Goal: Download file/media

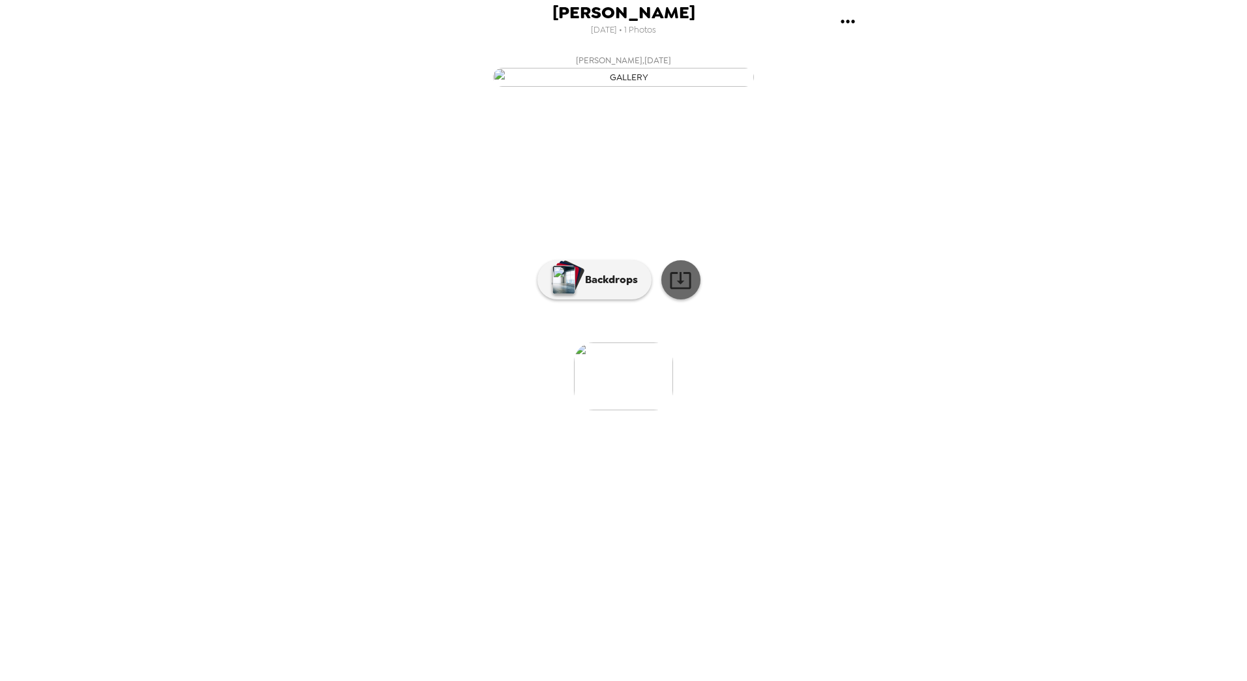
click at [683, 292] on icon at bounding box center [680, 280] width 23 height 23
click at [592, 288] on p "Backdrops" at bounding box center [608, 280] width 59 height 16
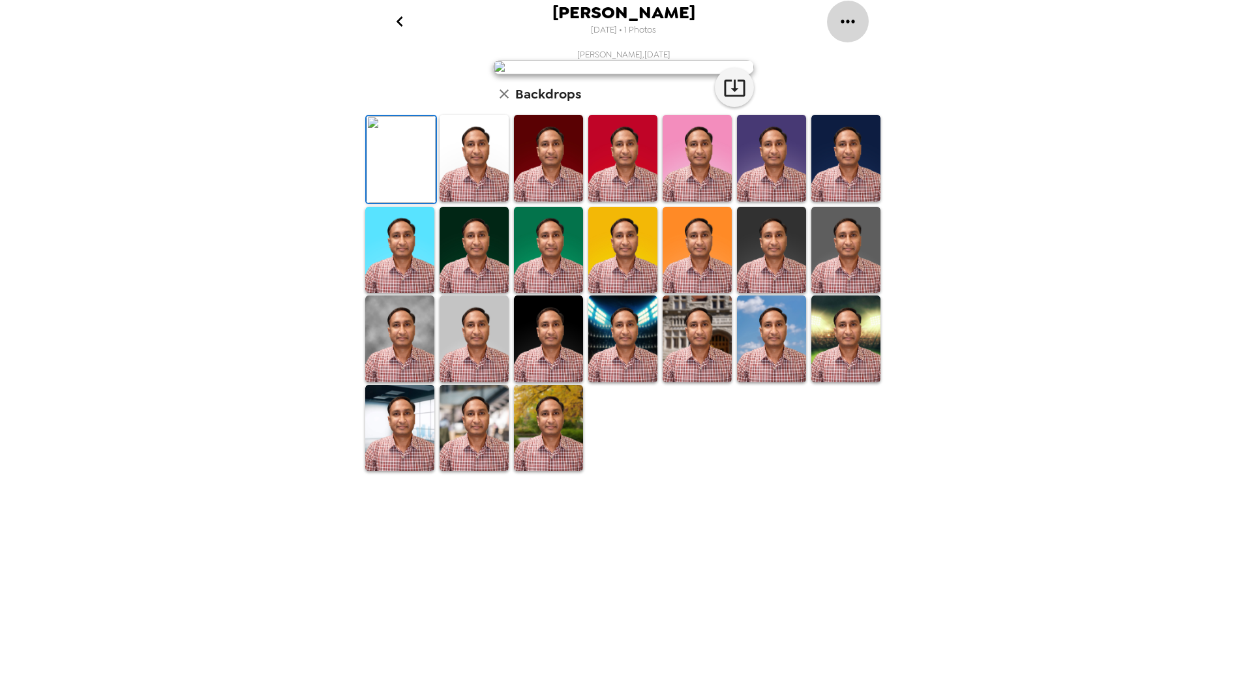
click at [845, 22] on icon "gallery menu" at bounding box center [848, 21] width 21 height 21
click at [903, 57] on span "Download all photos" at bounding box center [909, 60] width 99 height 16
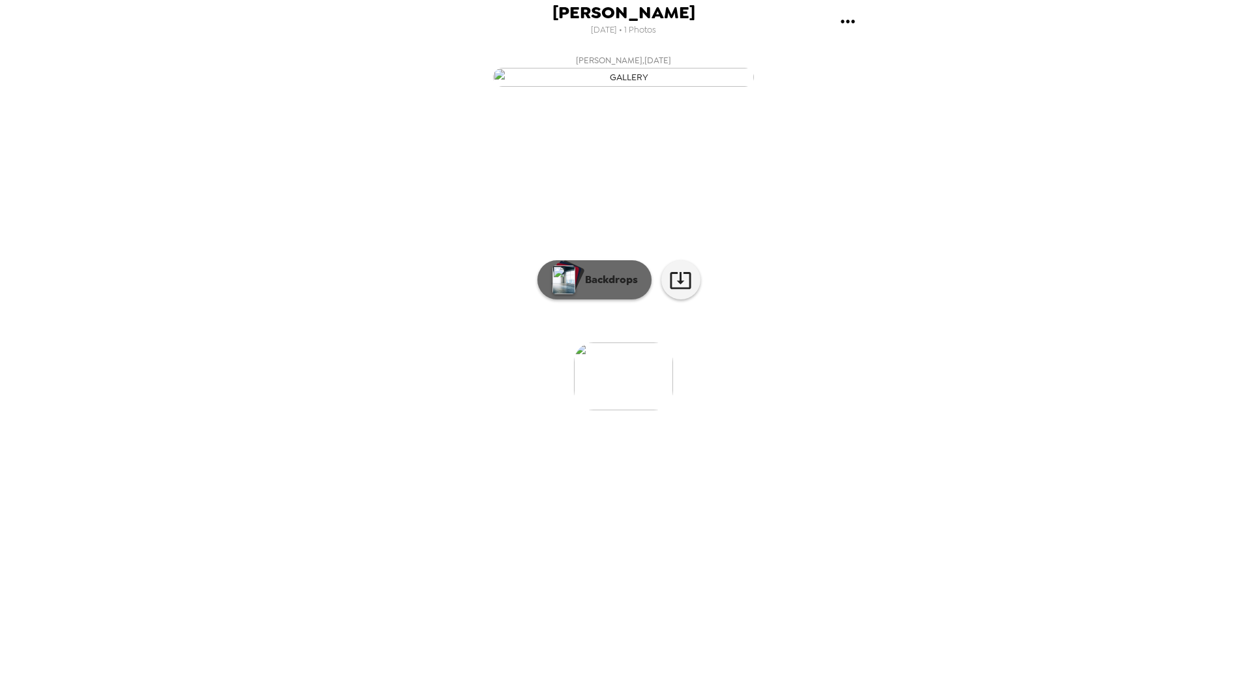
click at [577, 287] on div "button" at bounding box center [566, 275] width 26 height 24
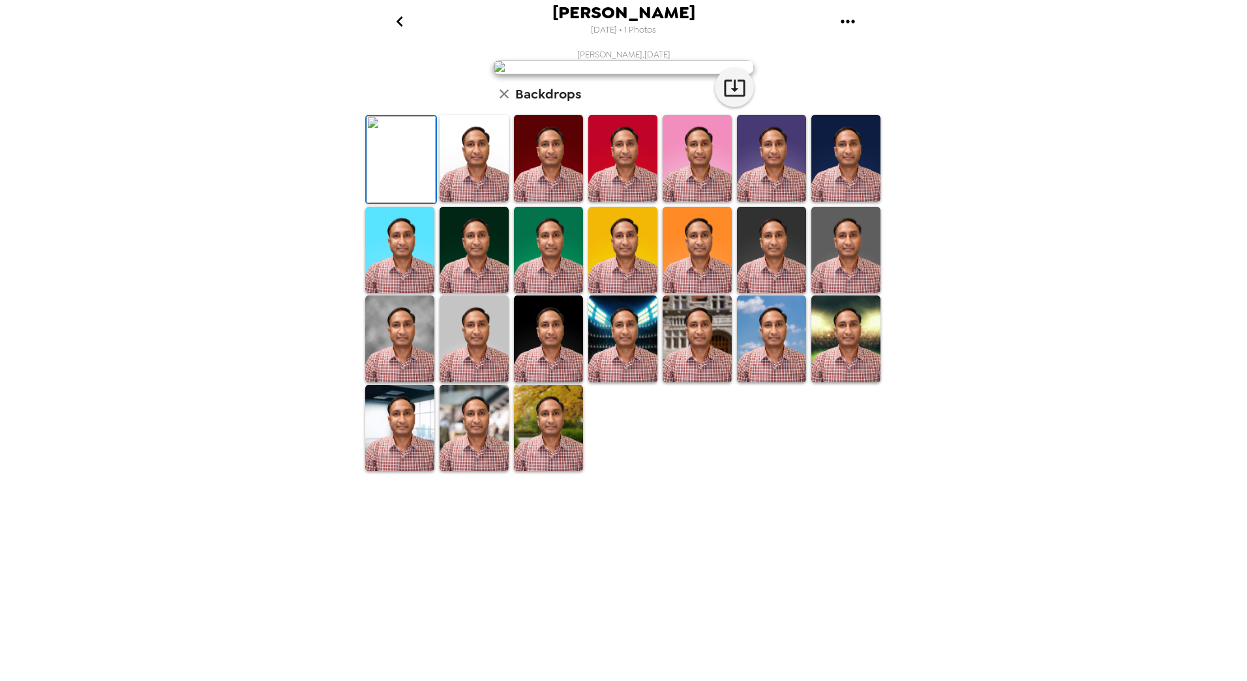
scroll to position [124, 0]
click at [396, 382] on img at bounding box center [399, 339] width 69 height 87
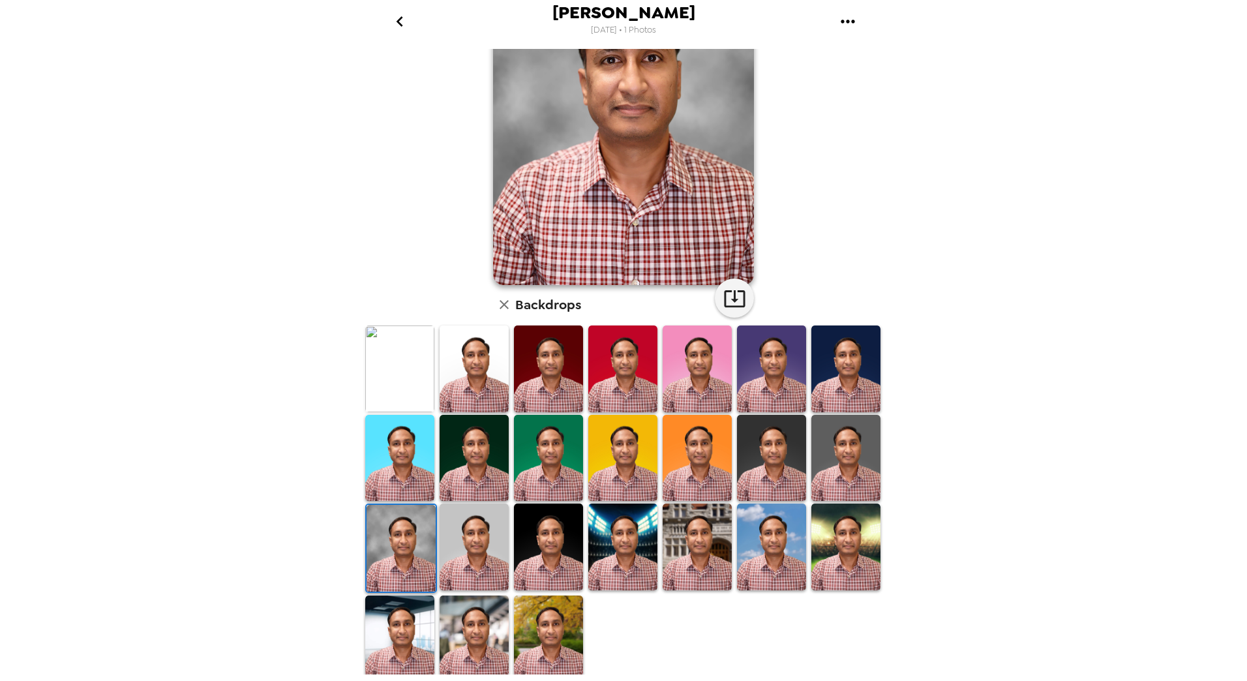
scroll to position [123, 0]
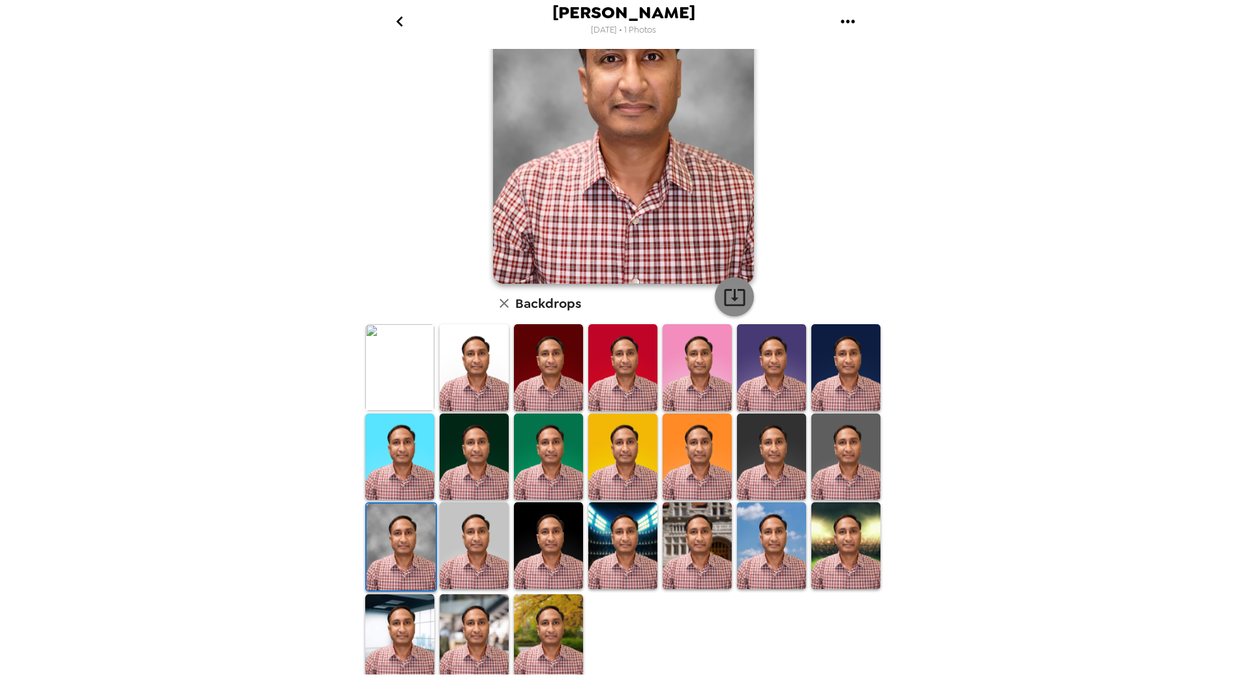
click at [728, 287] on icon "button" at bounding box center [734, 297] width 23 height 23
click at [836, 552] on img at bounding box center [846, 545] width 69 height 87
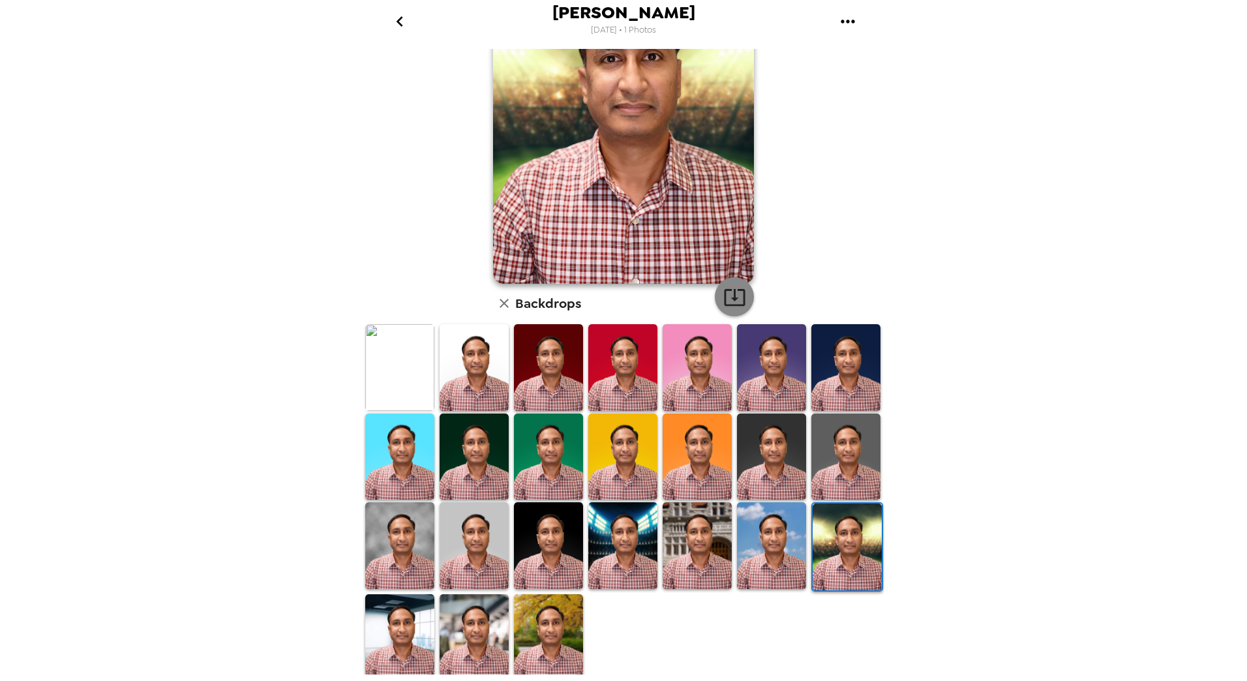
click at [730, 290] on icon "button" at bounding box center [734, 297] width 21 height 17
click at [389, 626] on img at bounding box center [399, 637] width 69 height 87
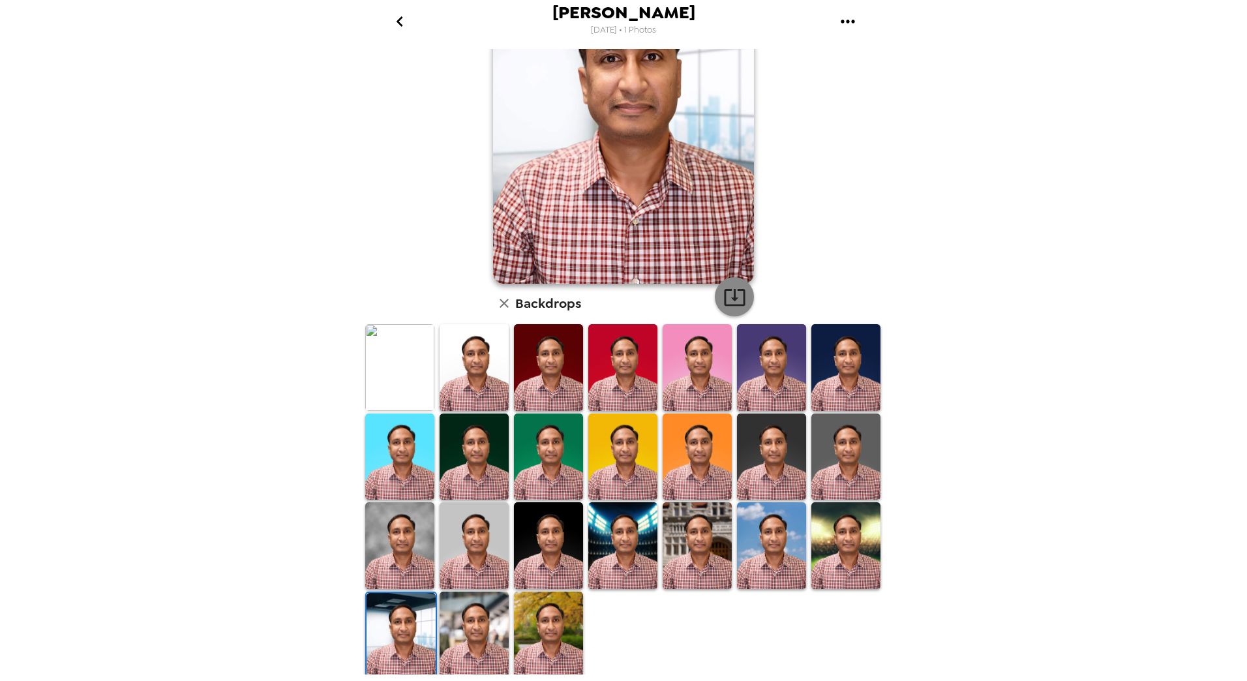
drag, startPoint x: 733, startPoint y: 298, endPoint x: 726, endPoint y: 297, distance: 7.2
click at [733, 298] on icon "button" at bounding box center [734, 297] width 23 height 23
drag, startPoint x: 476, startPoint y: 635, endPoint x: 459, endPoint y: 632, distance: 16.5
click at [476, 635] on img at bounding box center [474, 635] width 69 height 87
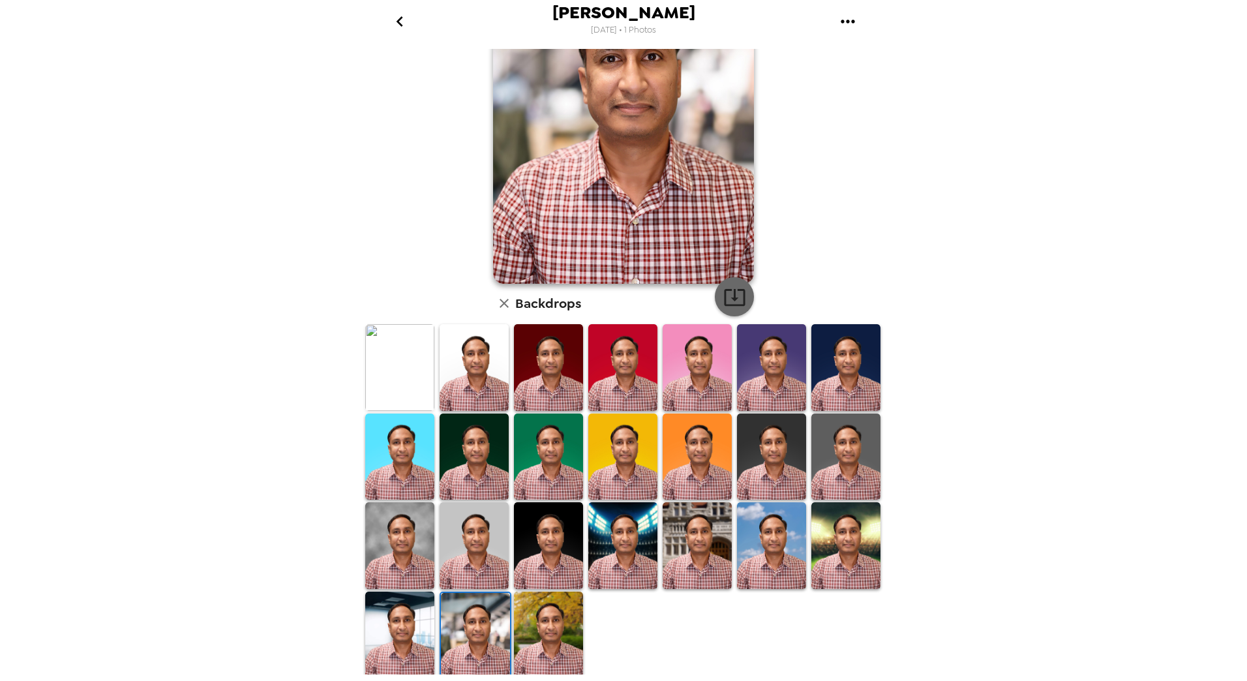
click at [736, 297] on icon "button" at bounding box center [734, 297] width 23 height 23
click at [539, 645] on img at bounding box center [548, 635] width 69 height 87
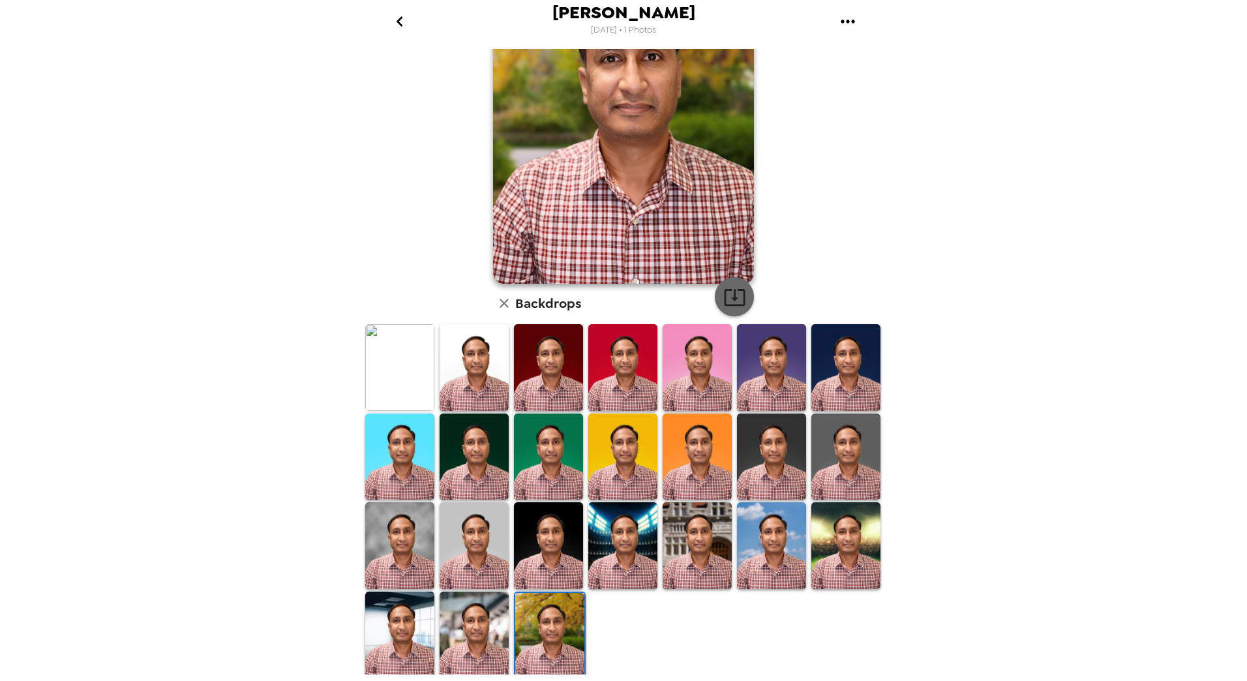
click at [736, 298] on icon "button" at bounding box center [734, 297] width 23 height 23
click at [401, 376] on img at bounding box center [399, 367] width 69 height 87
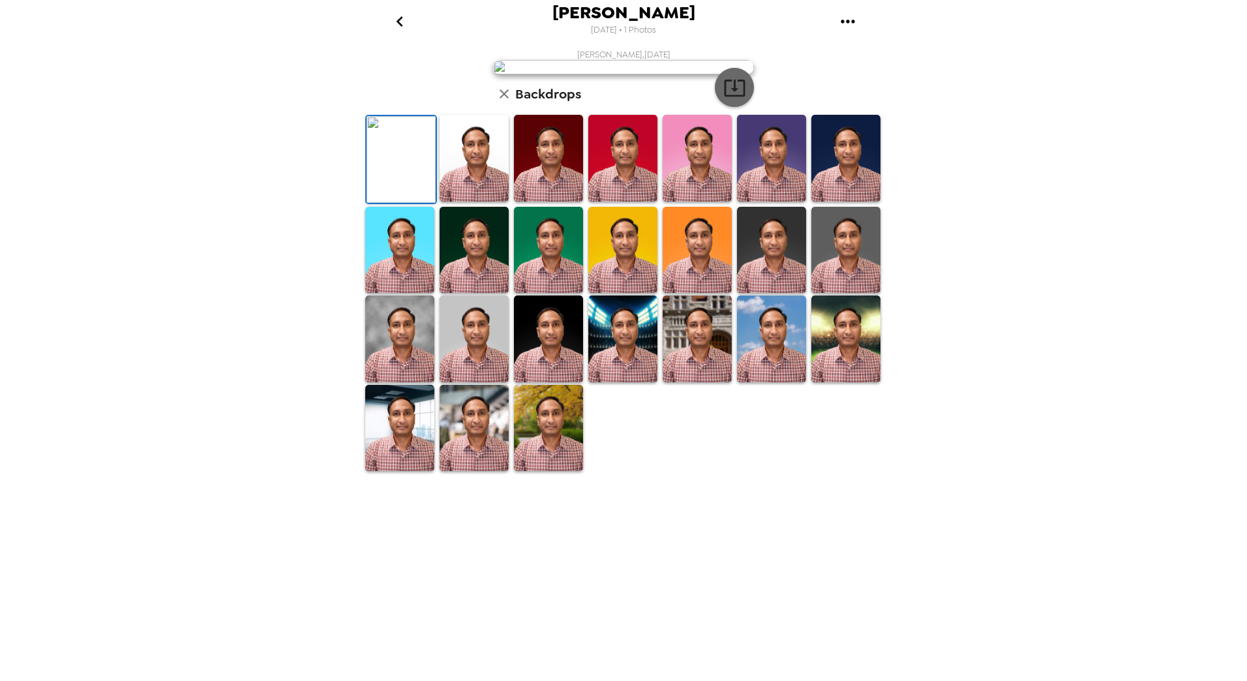
click at [731, 99] on icon "button" at bounding box center [734, 87] width 23 height 23
click at [635, 382] on img at bounding box center [622, 339] width 69 height 87
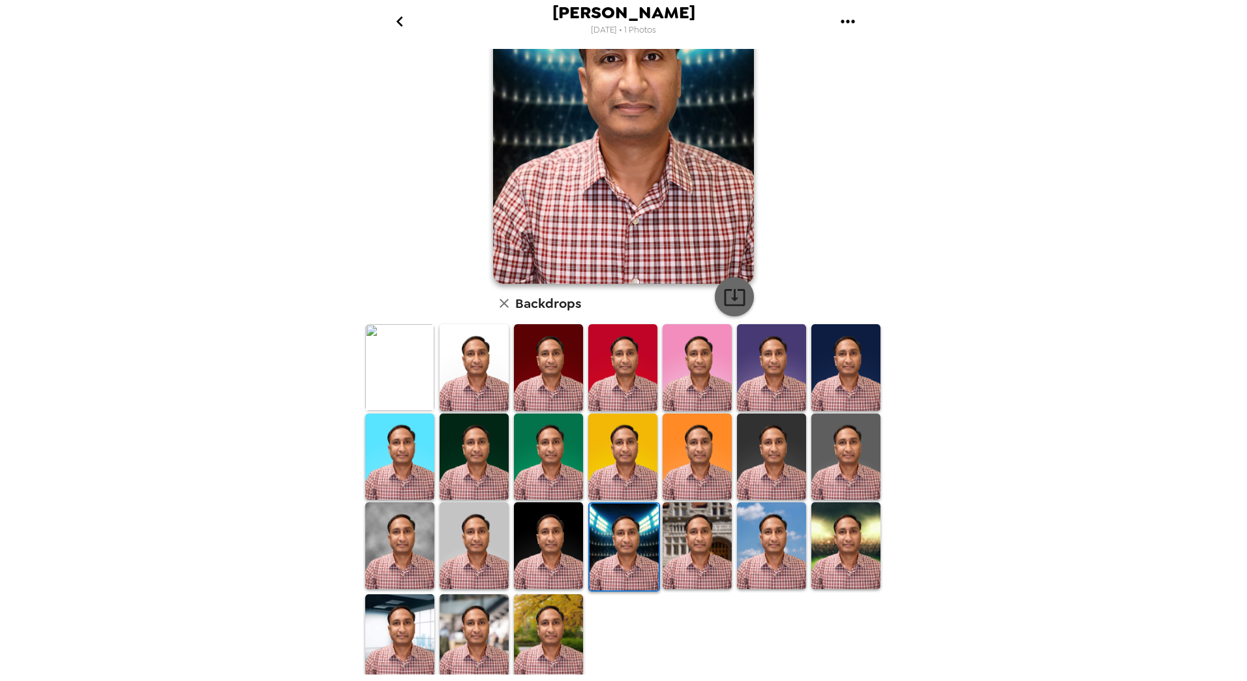
click at [733, 302] on icon "button" at bounding box center [734, 297] width 23 height 23
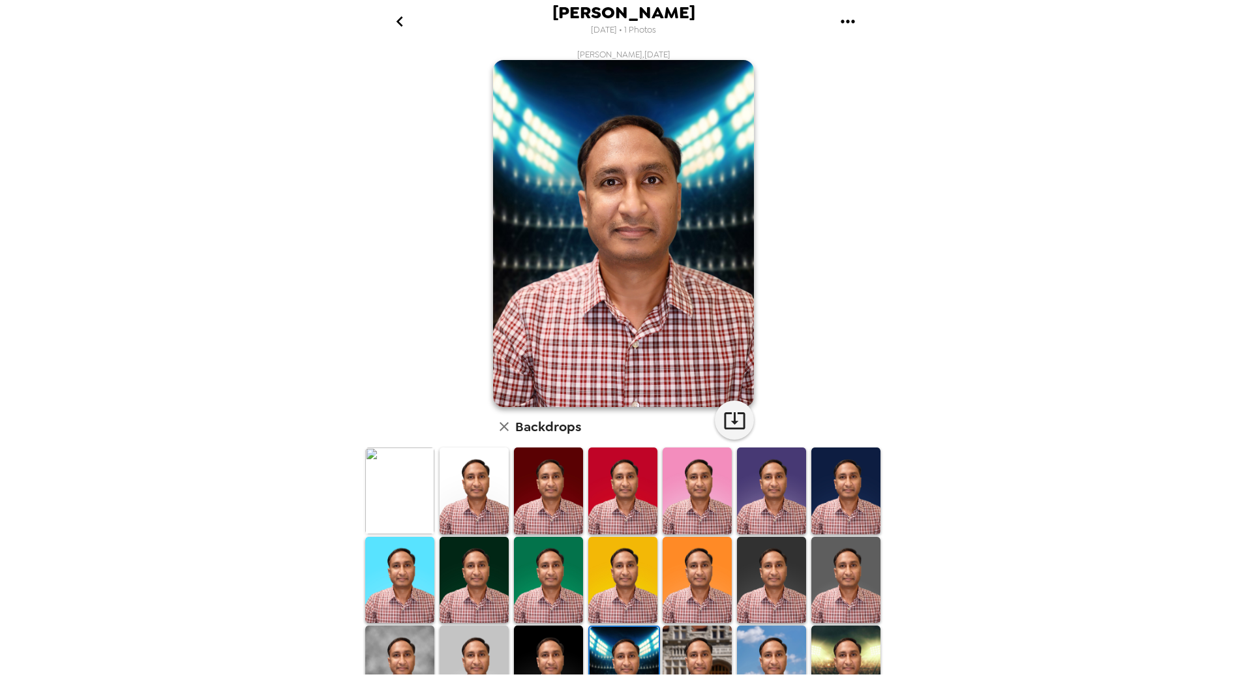
scroll to position [123, 0]
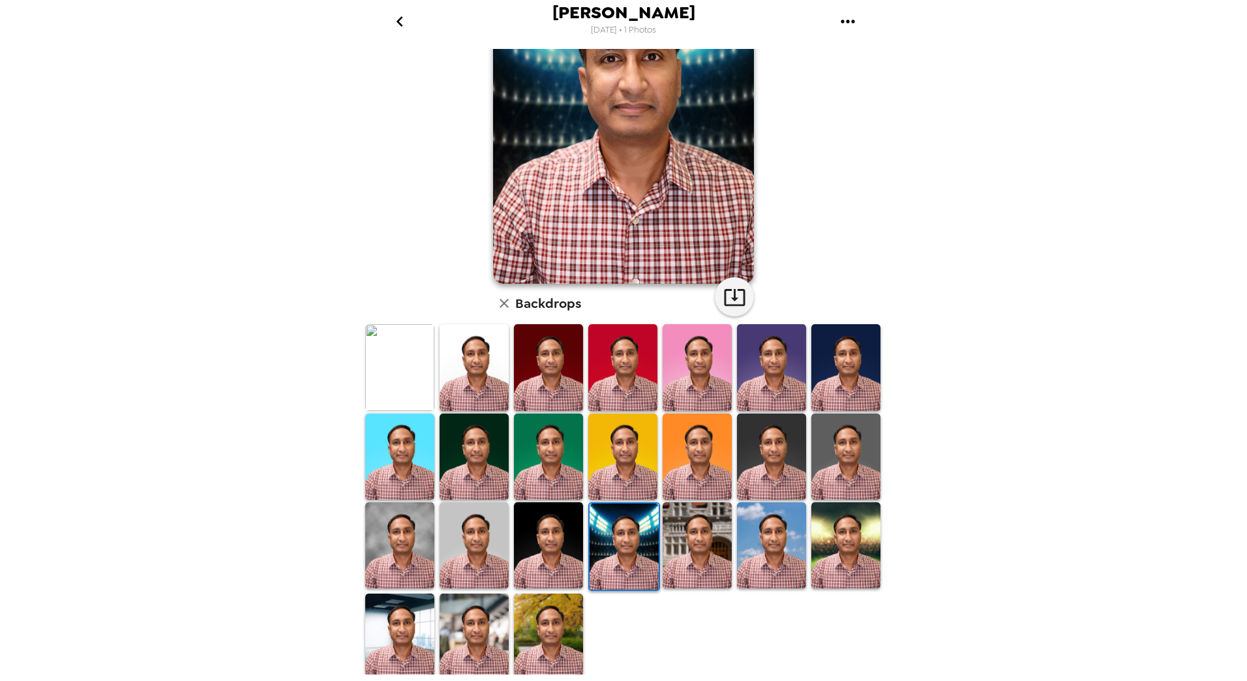
click at [551, 626] on img at bounding box center [548, 637] width 69 height 86
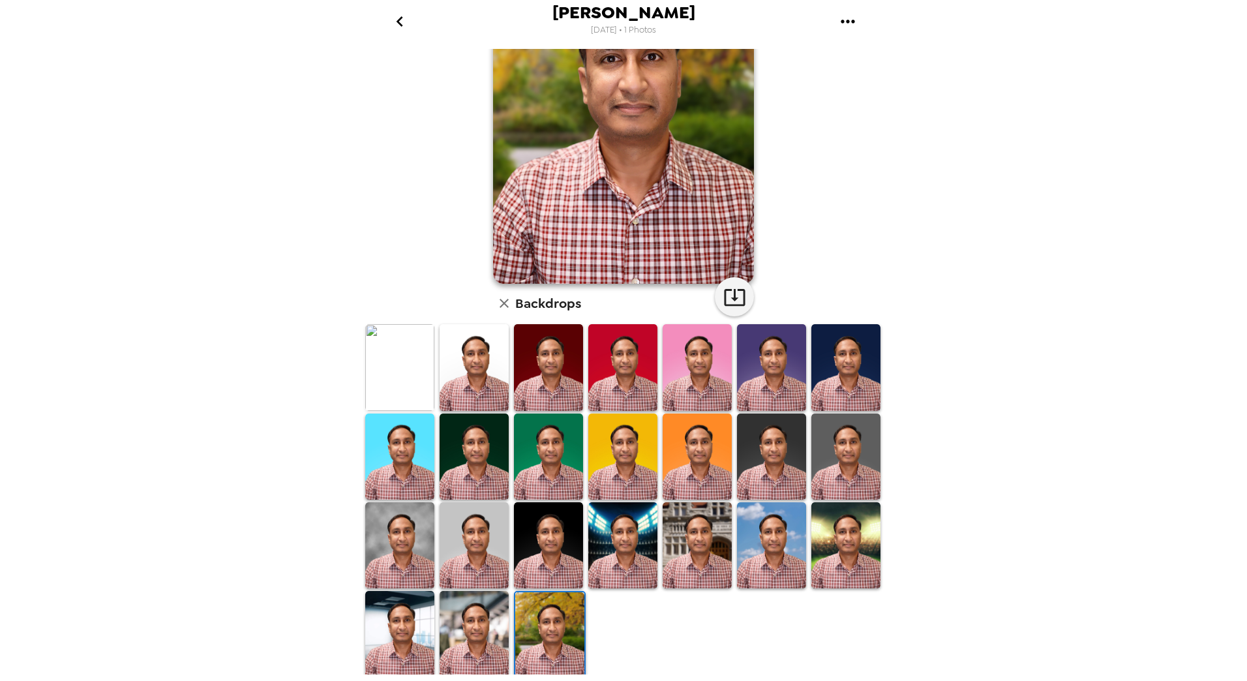
click at [471, 627] on img at bounding box center [474, 634] width 69 height 86
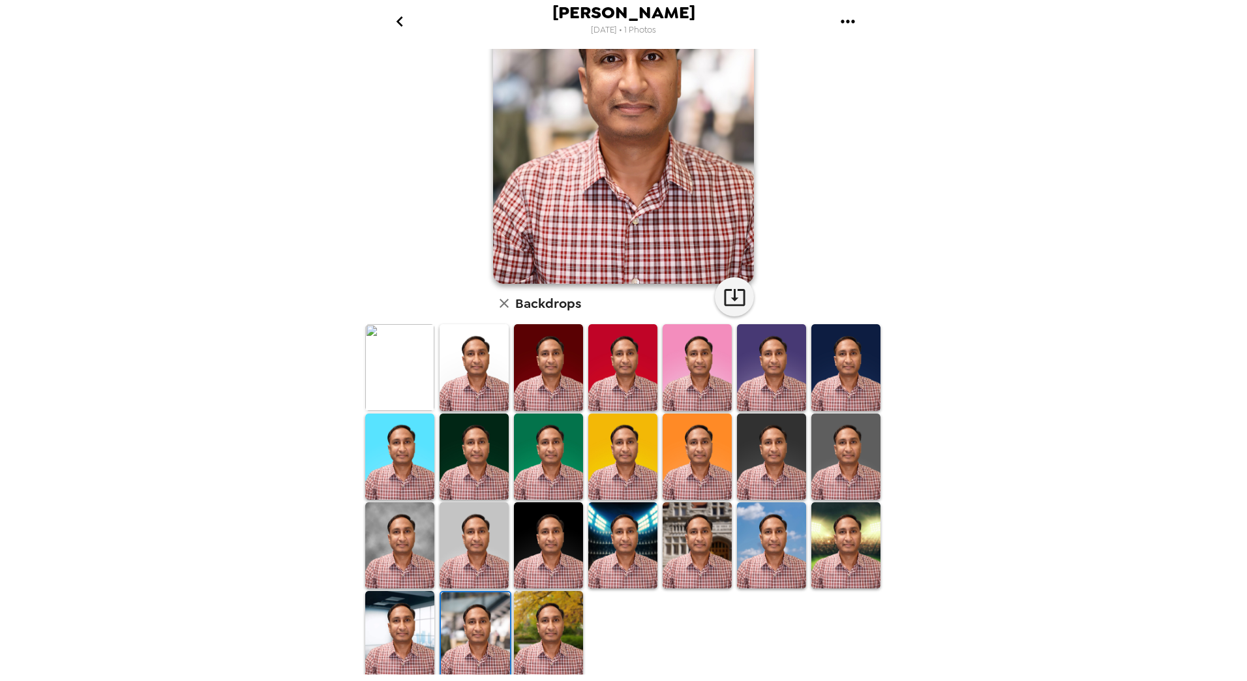
click at [393, 612] on img at bounding box center [399, 634] width 69 height 86
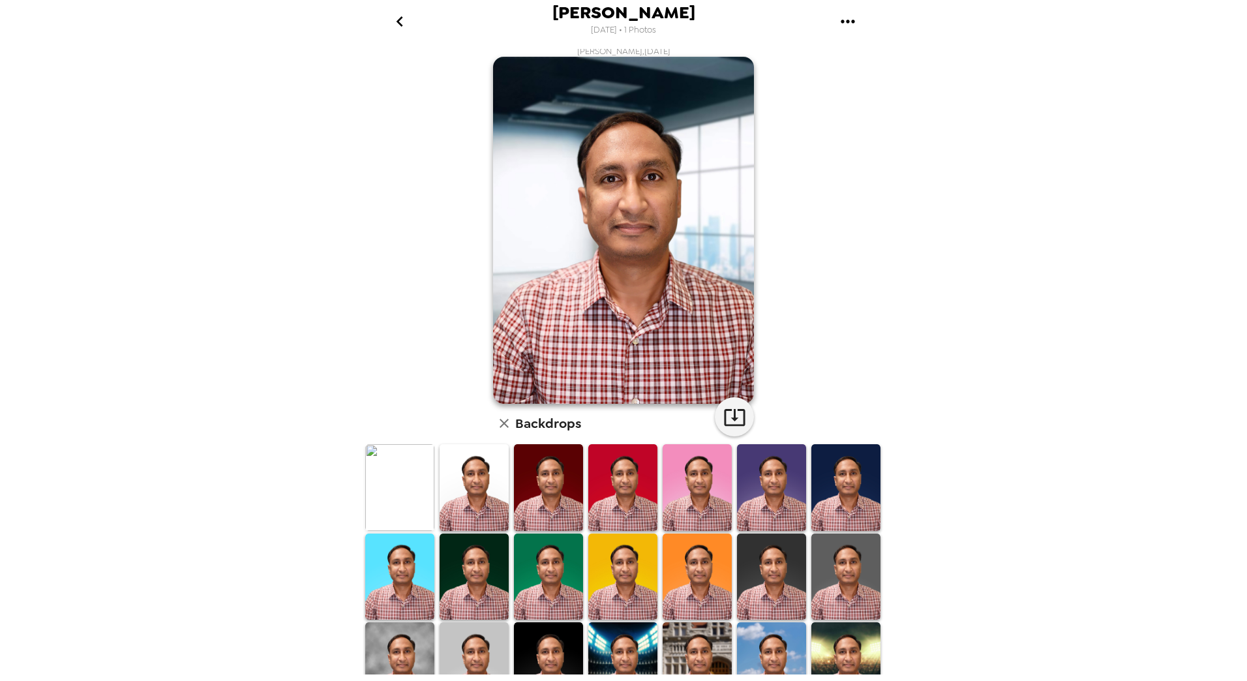
scroll to position [0, 0]
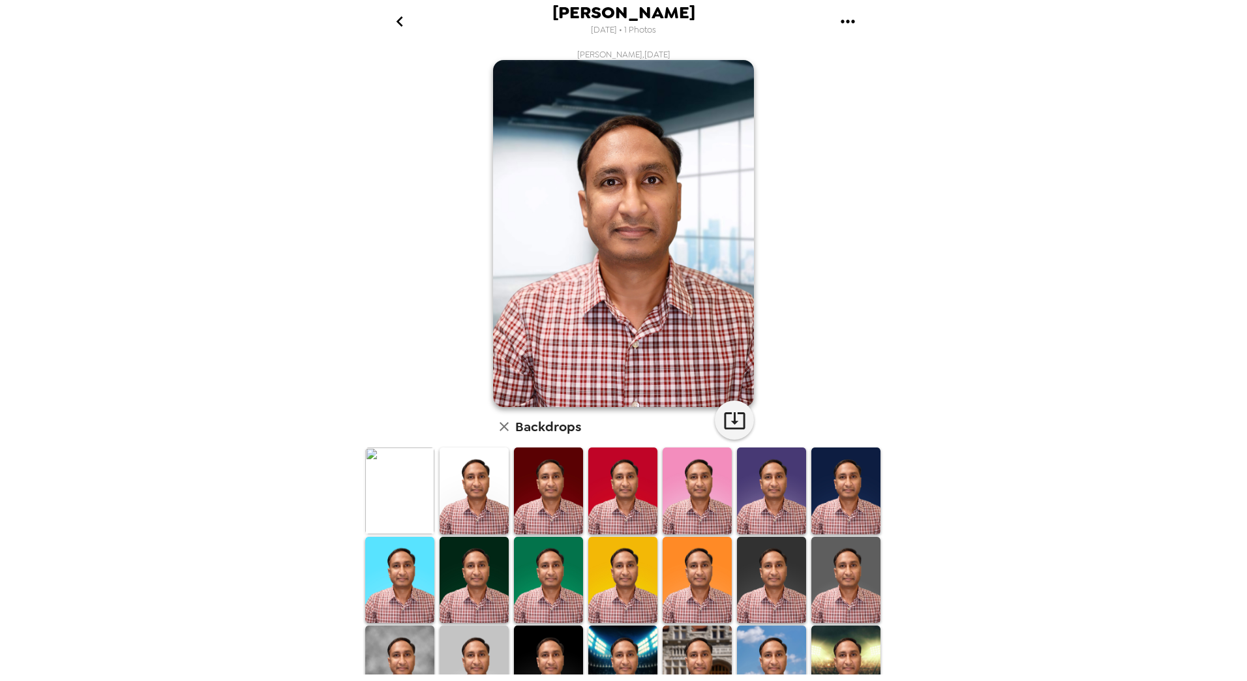
click at [697, 643] on img at bounding box center [697, 669] width 69 height 86
